Goal: Information Seeking & Learning: Learn about a topic

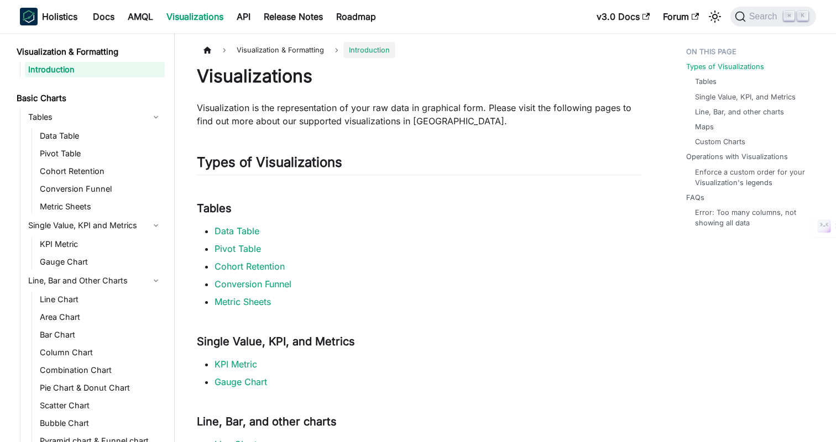
click at [377, 79] on h1 "Visualizations" at bounding box center [419, 76] width 445 height 22
click at [114, 23] on link "Docs" at bounding box center [103, 17] width 35 height 18
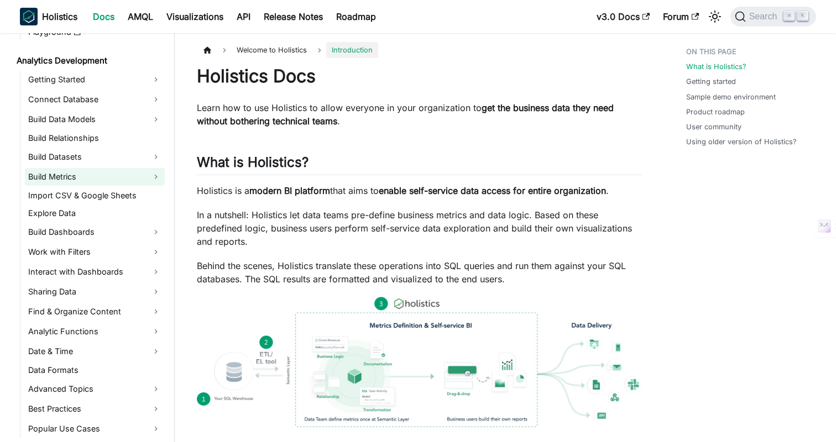
scroll to position [157, 0]
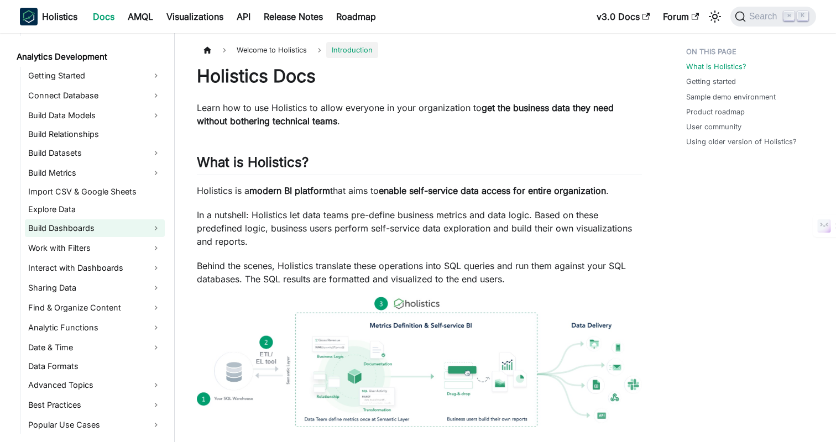
click at [65, 232] on link "Build Dashboards" at bounding box center [95, 229] width 140 height 18
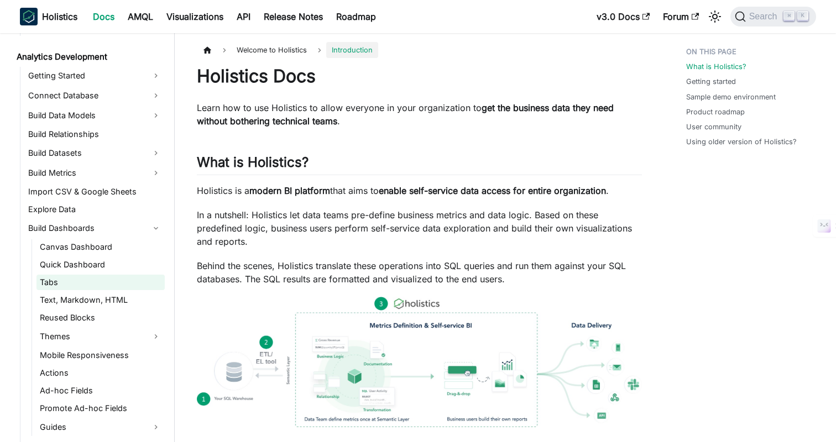
click at [59, 285] on link "Tabs" at bounding box center [101, 282] width 128 height 15
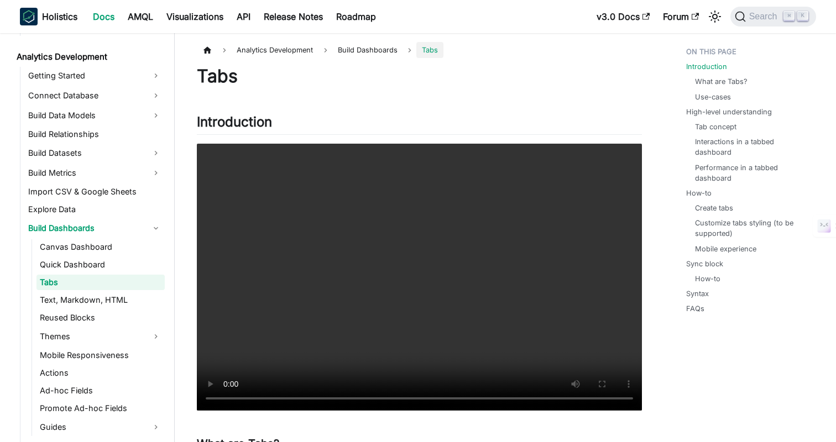
click at [480, 86] on h1 "Tabs" at bounding box center [419, 76] width 445 height 22
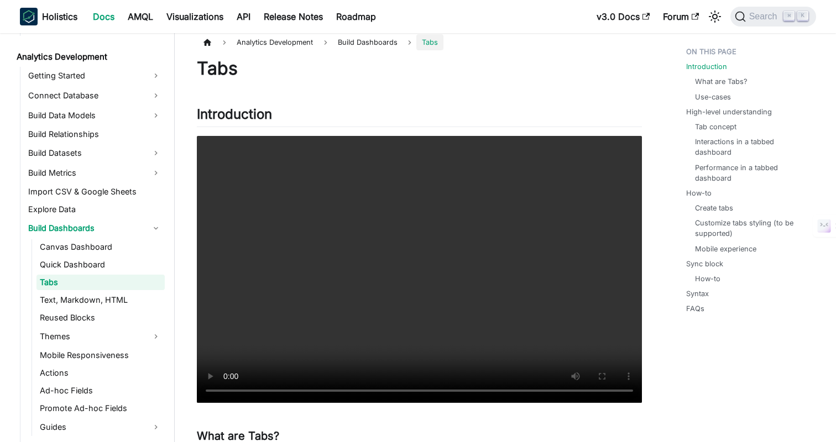
scroll to position [0, 0]
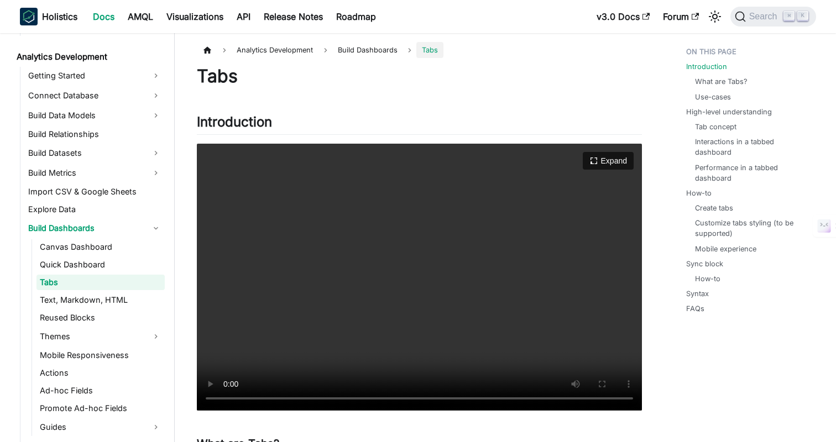
click at [479, 282] on video "Your browser does not support embedding video, but you can download it ." at bounding box center [419, 277] width 445 height 267
click at [550, 259] on video "Your browser does not support embedding video, but you can download it ." at bounding box center [419, 277] width 445 height 267
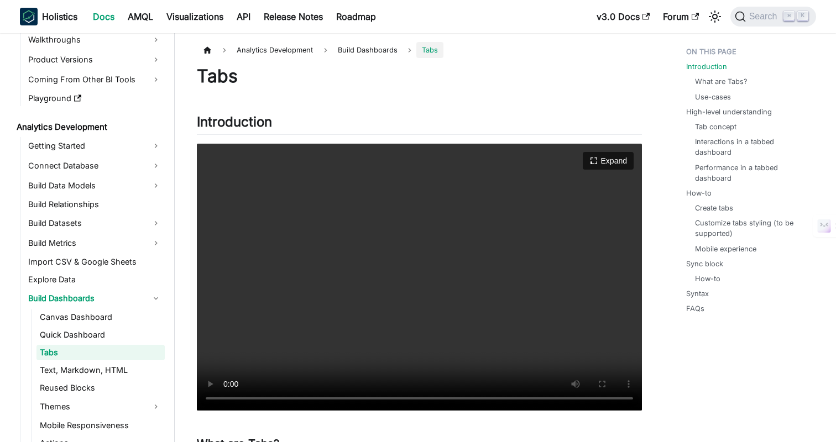
click at [364, 252] on video "Your browser does not support embedding video, but you can download it ." at bounding box center [419, 277] width 445 height 267
click at [607, 166] on button "Expand" at bounding box center [608, 161] width 54 height 19
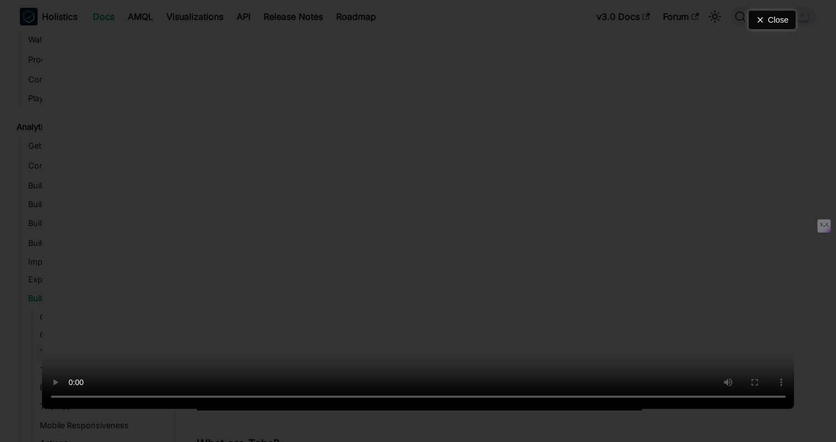
click at [775, 29] on button "Close" at bounding box center [772, 20] width 47 height 19
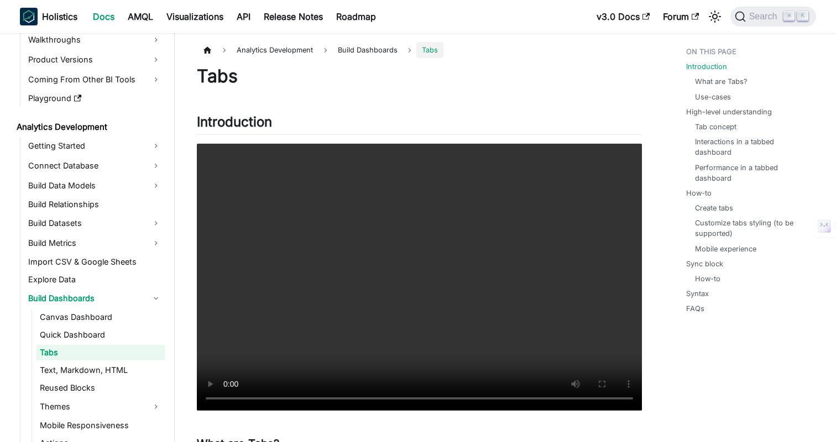
click at [572, 79] on h1 "Tabs" at bounding box center [419, 76] width 445 height 22
click at [535, 85] on h1 "Tabs" at bounding box center [419, 76] width 445 height 22
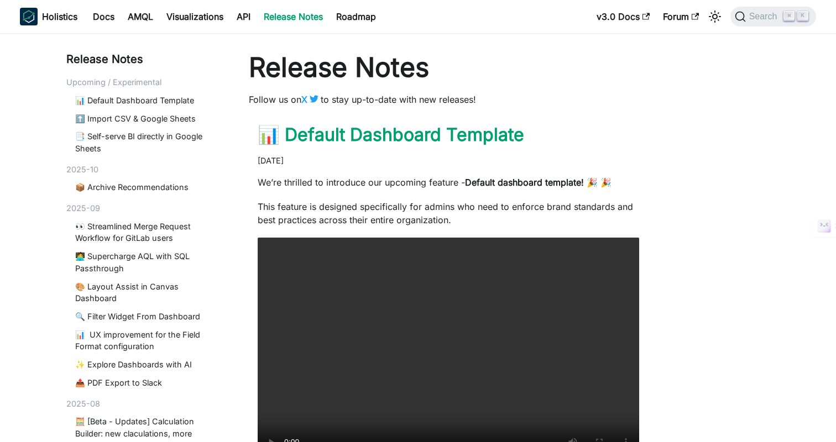
scroll to position [766, 0]
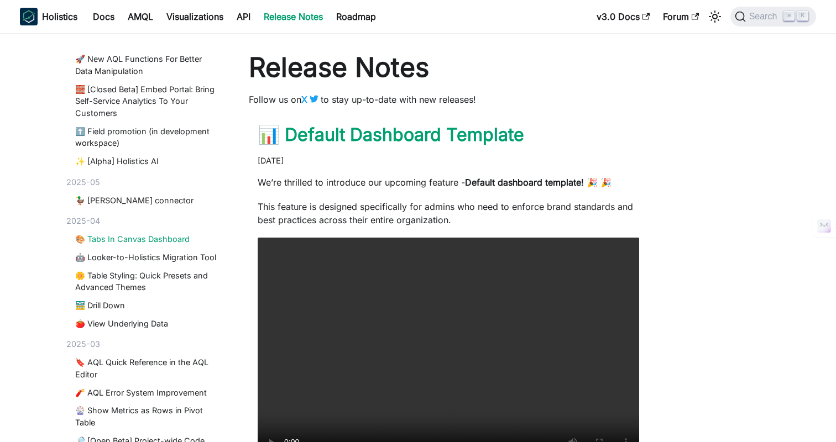
click at [97, 241] on link "🎨 Tabs In Canvas Dashboard" at bounding box center [146, 239] width 143 height 12
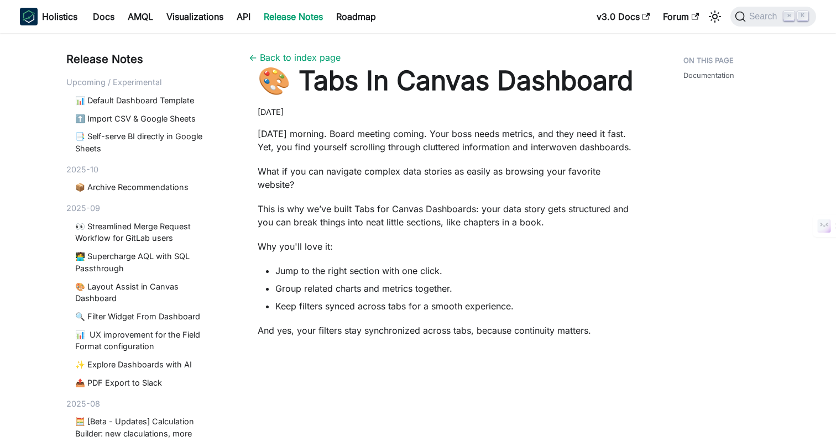
click at [525, 171] on p "What if you can navigate complex data stories as easily as browsing your favori…" at bounding box center [449, 178] width 382 height 27
